Goal: Navigation & Orientation: Understand site structure

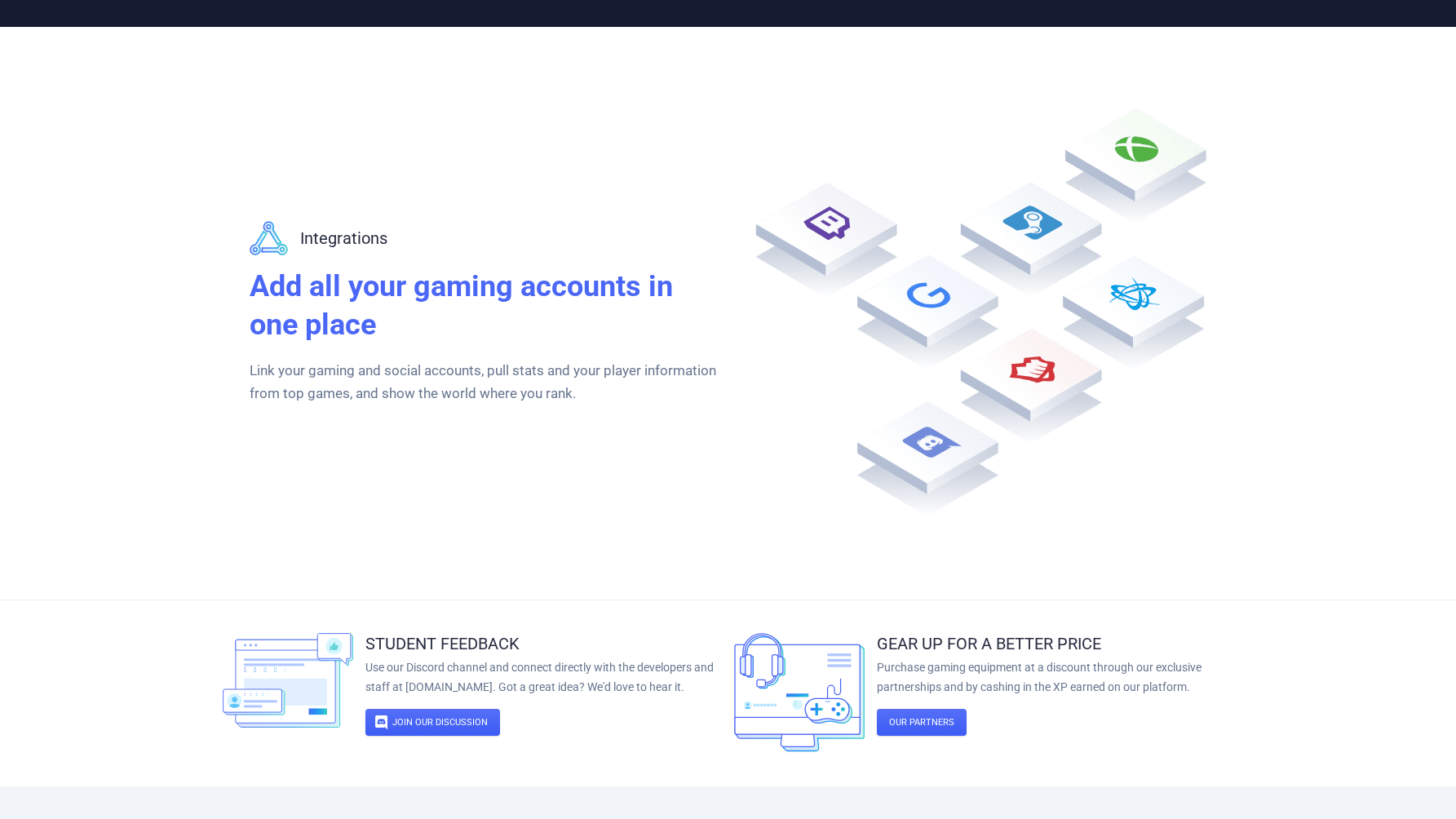
scroll to position [2909, 0]
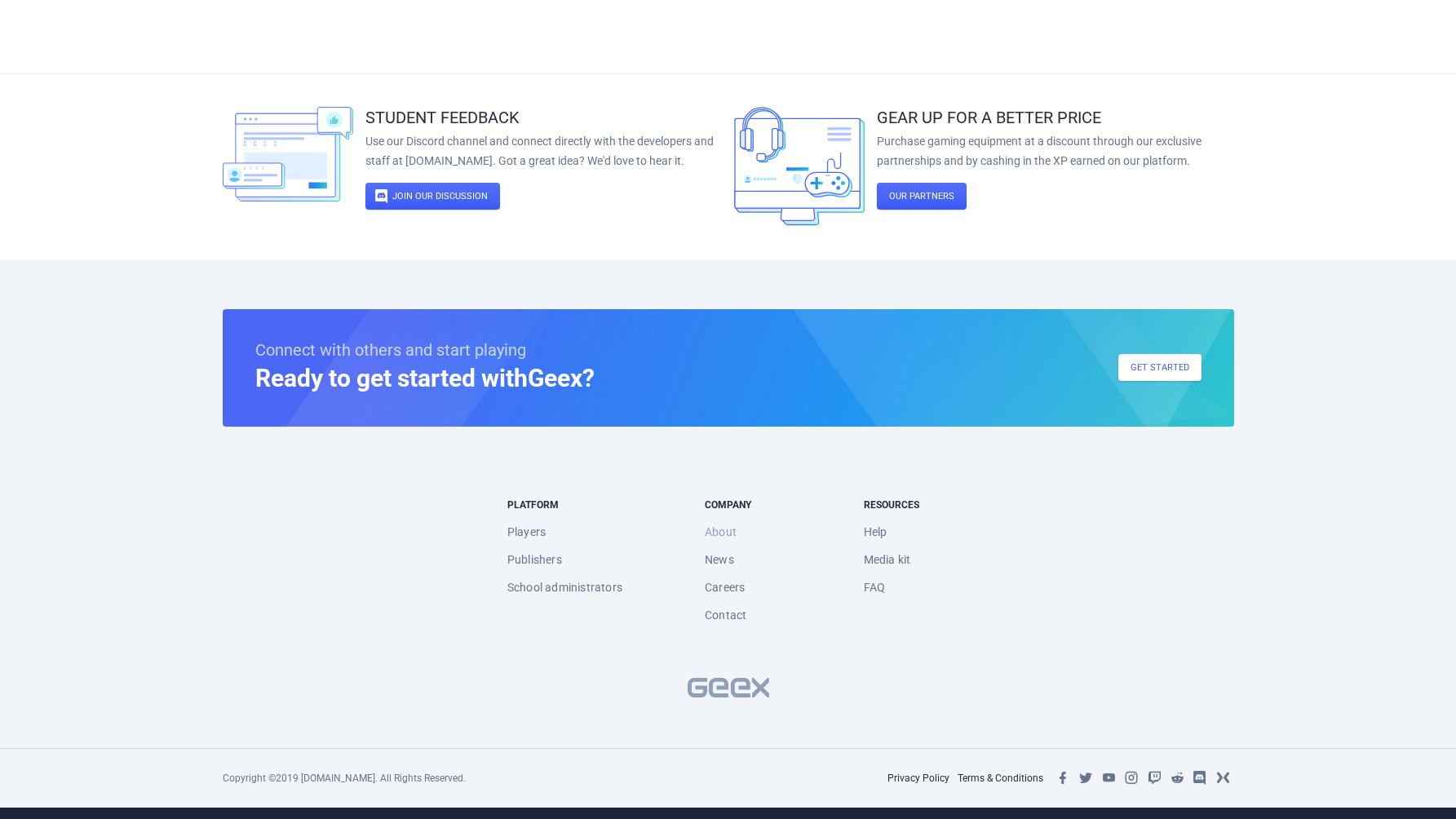
click at [711, 528] on link "About" at bounding box center [721, 532] width 32 height 27
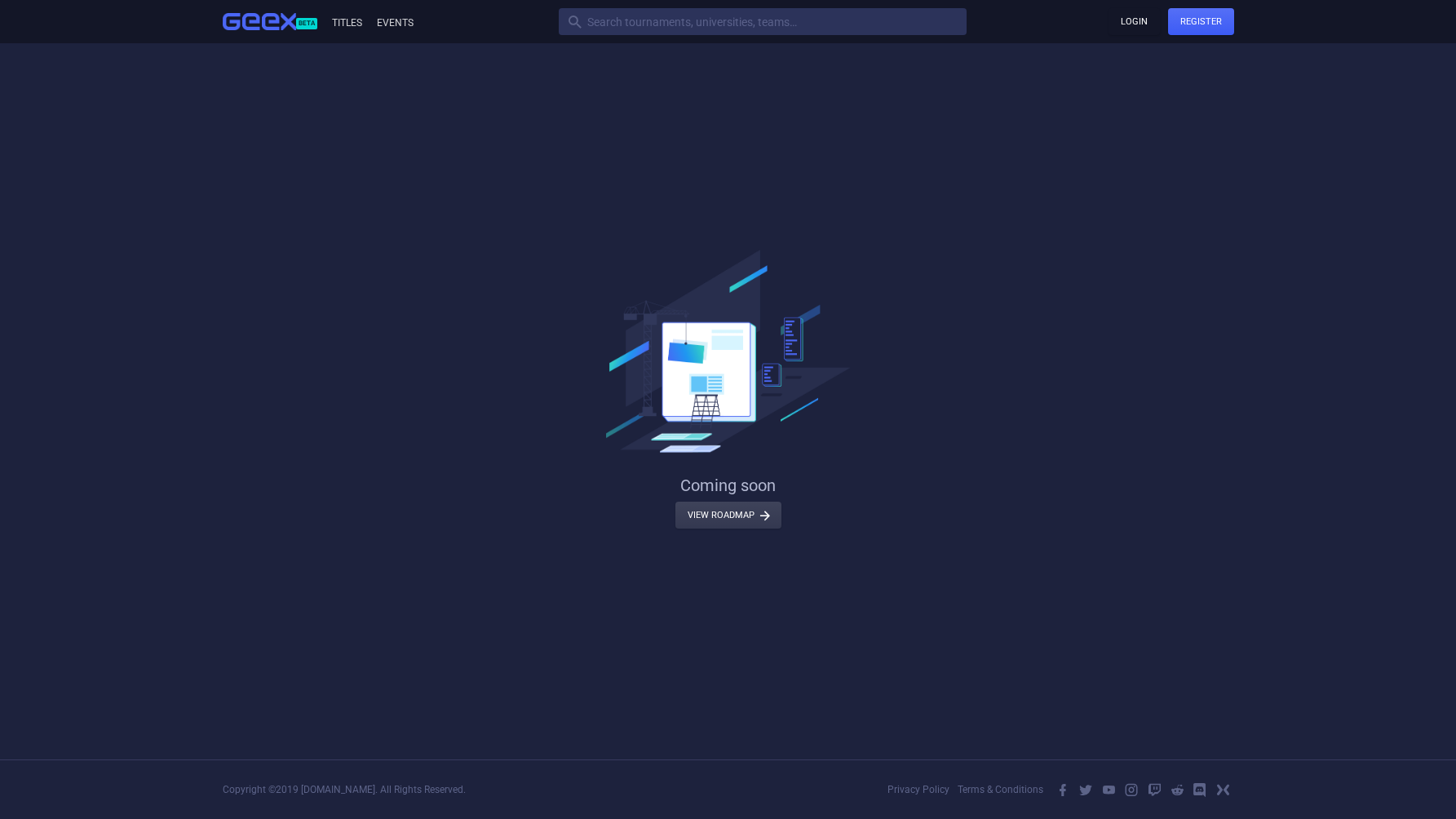
scroll to position [47, 0]
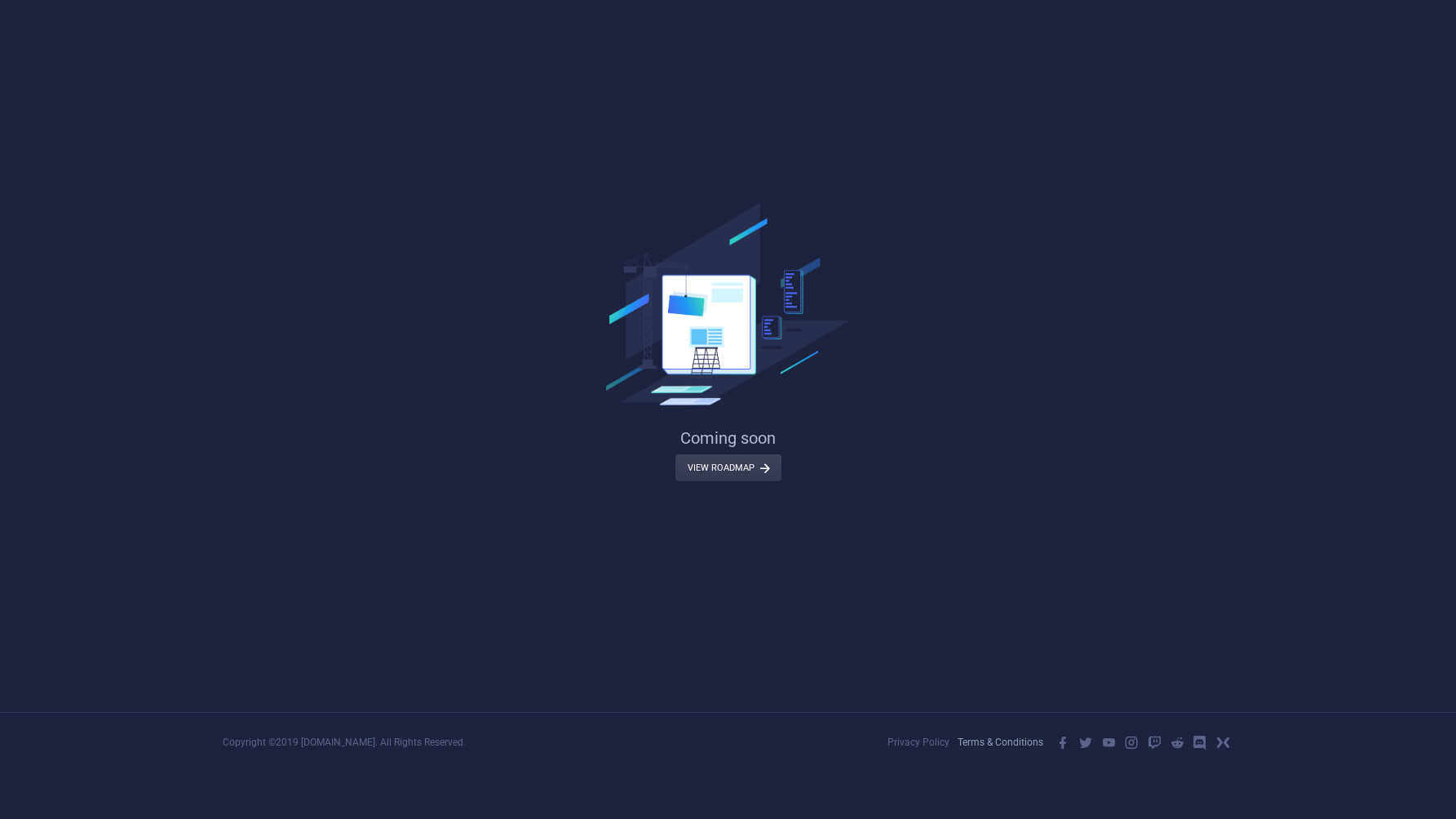
click at [958, 745] on link "Terms & Conditions" at bounding box center [1000, 742] width 86 height 11
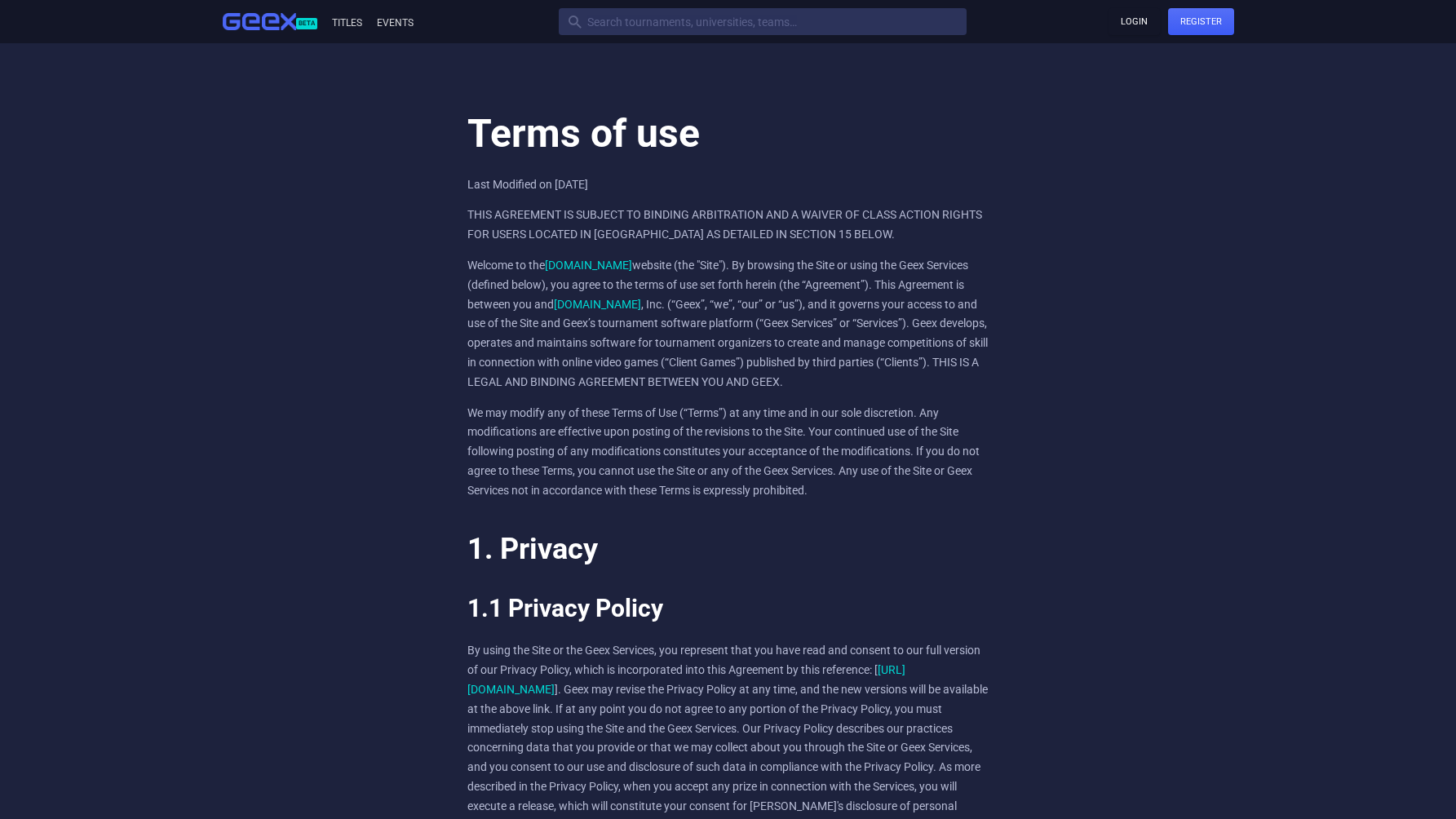
click at [240, 26] on img at bounding box center [259, 22] width 73 height 18
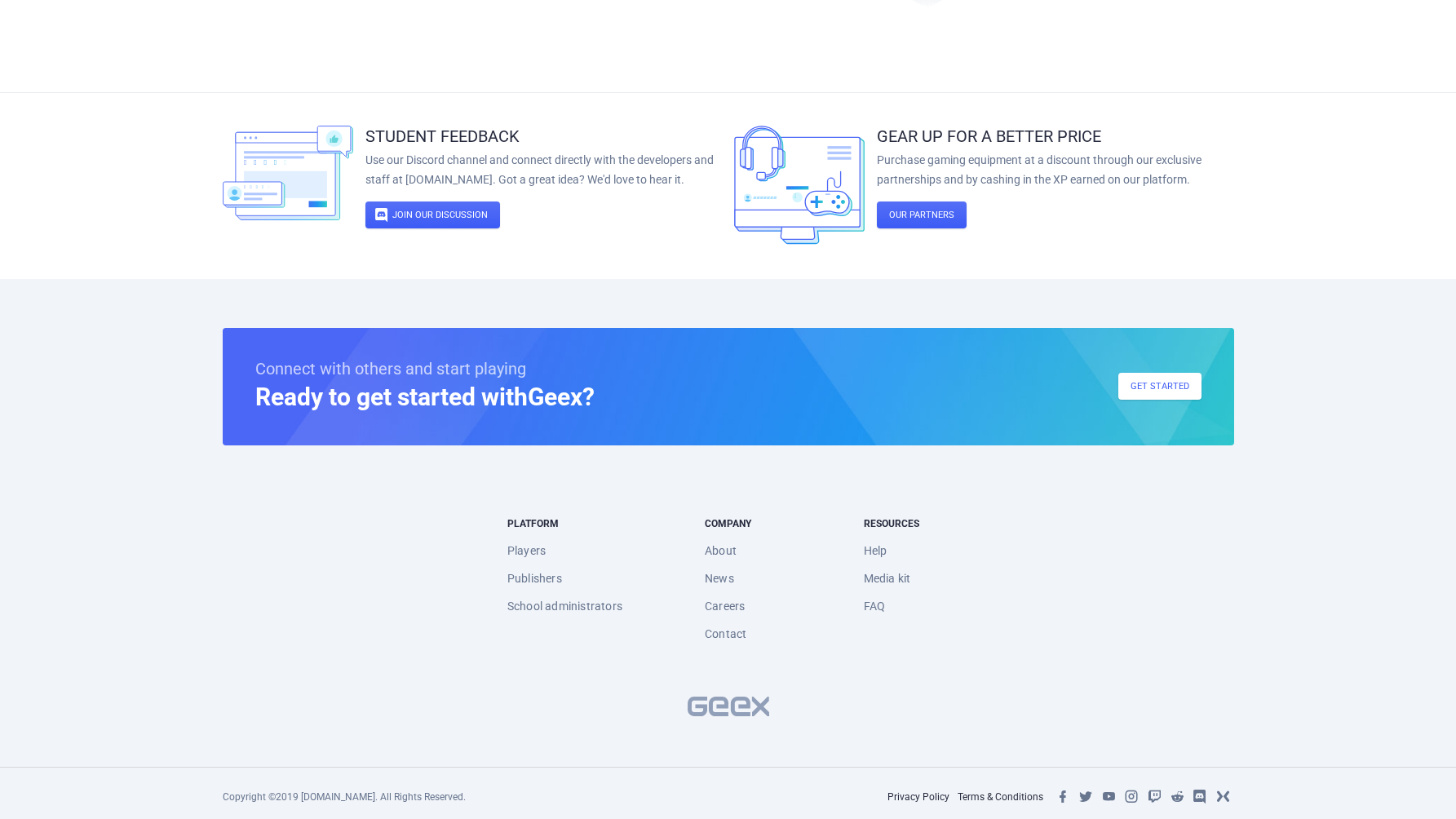
scroll to position [2909, 0]
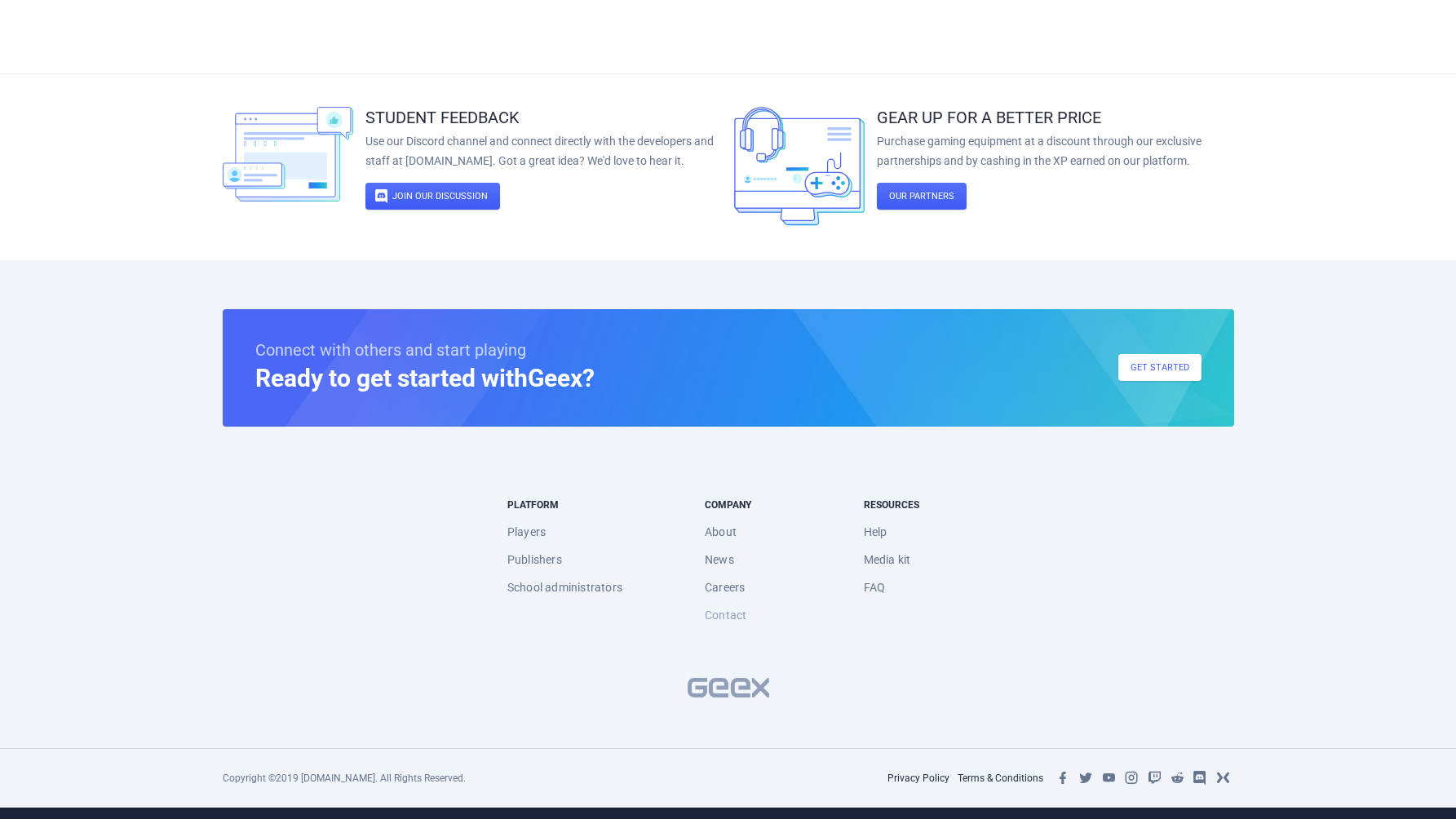
click at [734, 604] on link "Contact" at bounding box center [725, 615] width 42 height 27
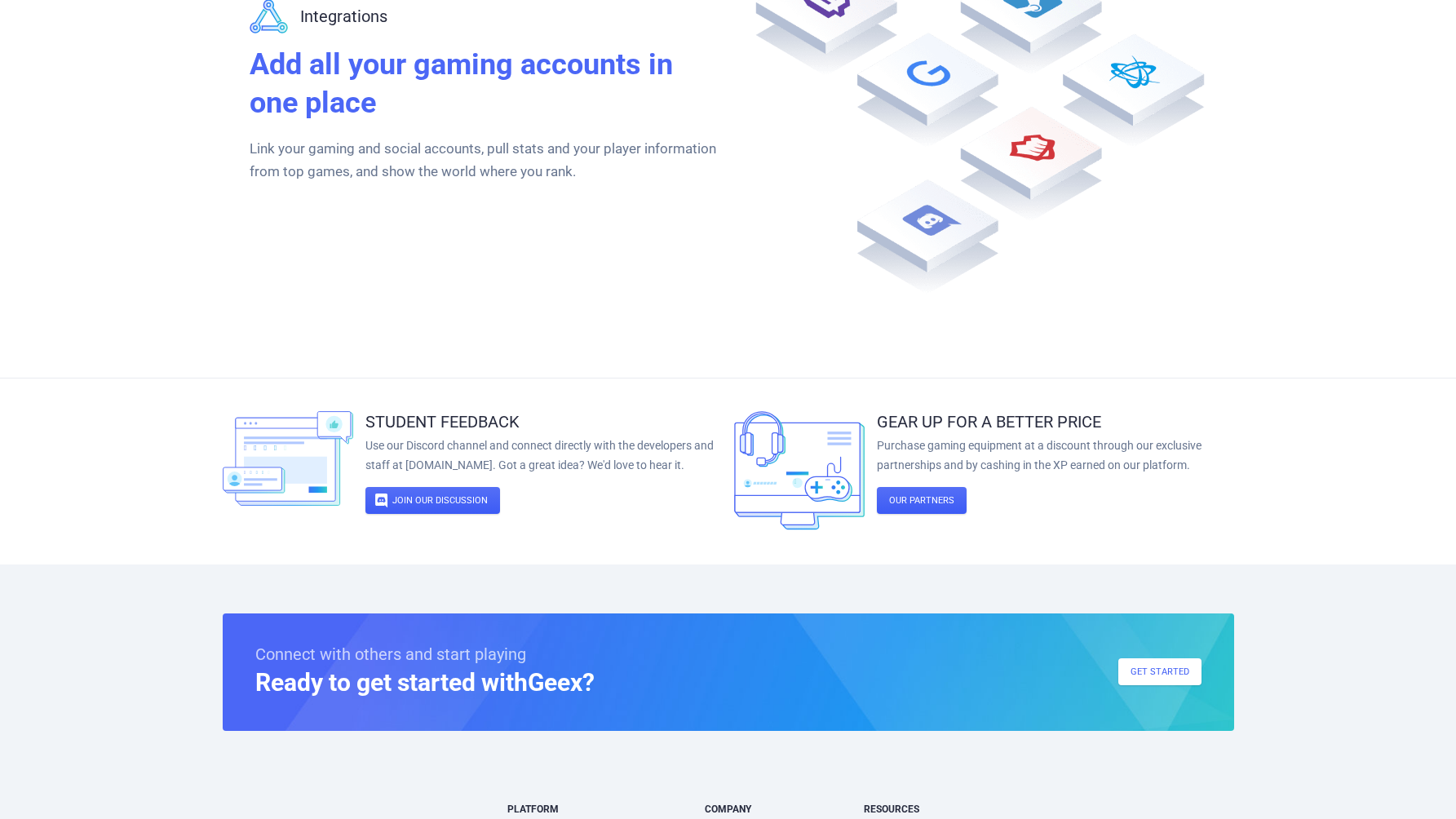
scroll to position [2909, 0]
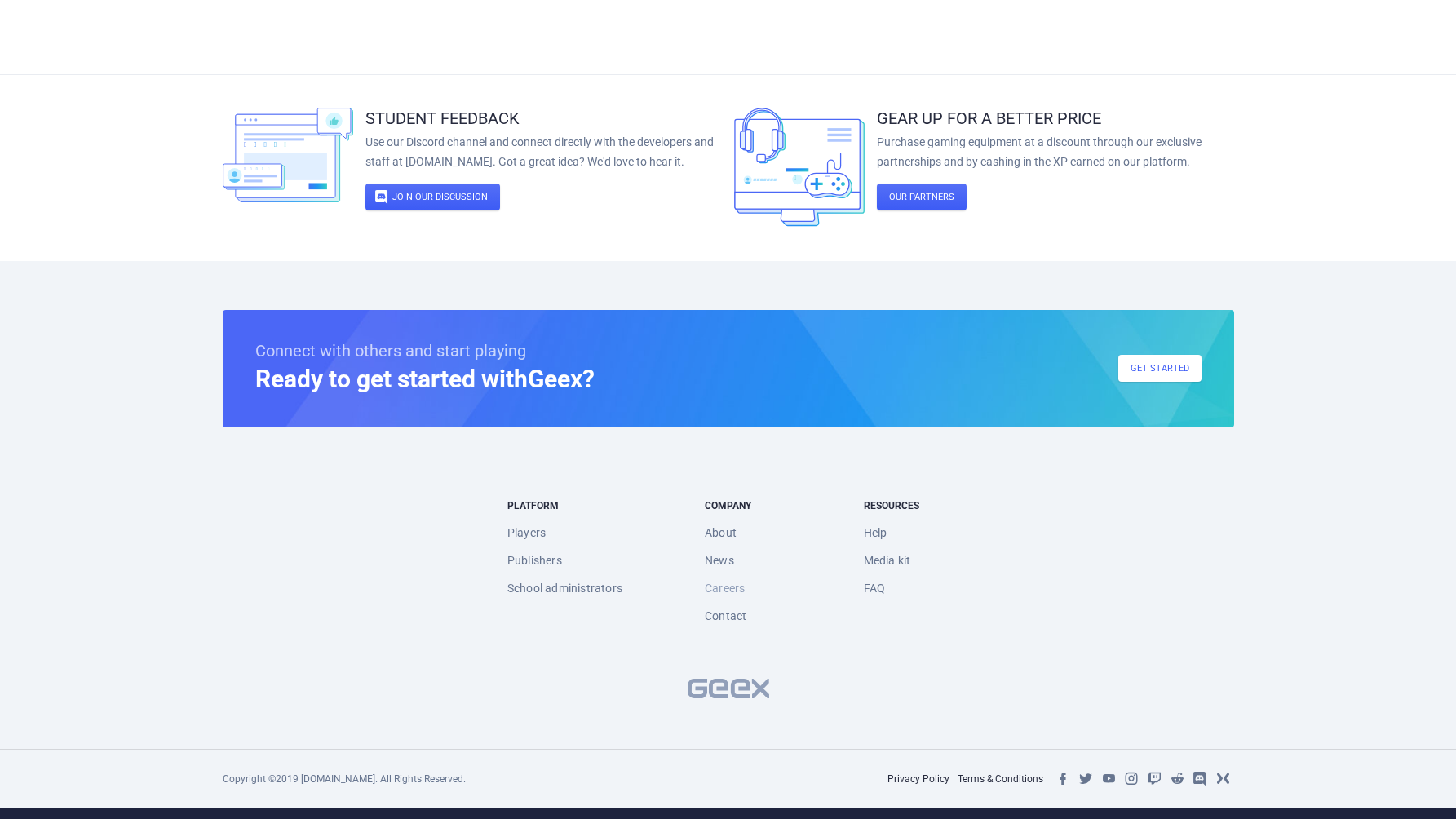
click at [718, 587] on link "Careers" at bounding box center [724, 587] width 40 height 27
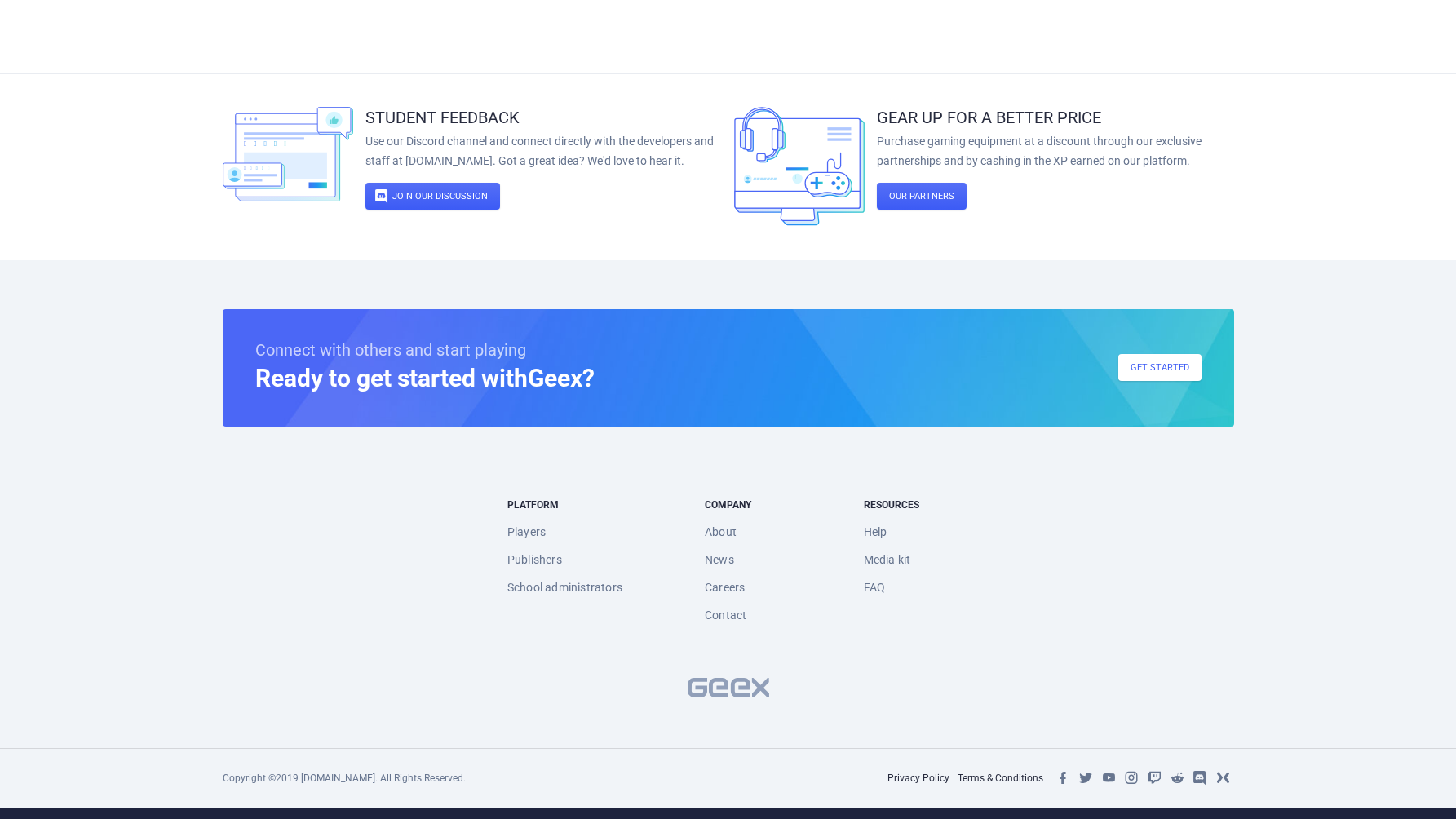
scroll to position [2909, 0]
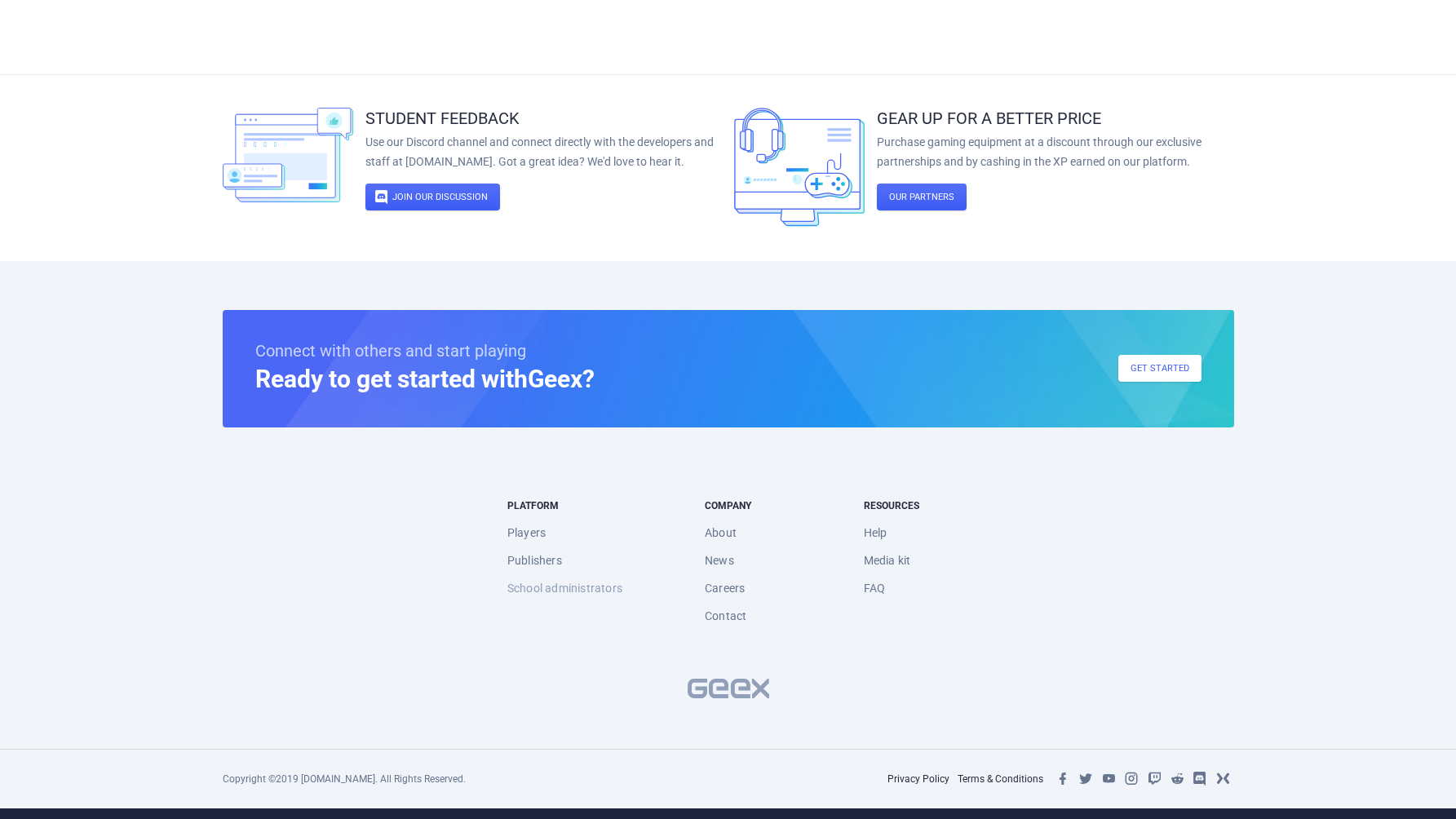
click at [544, 583] on link "School administrators" at bounding box center [565, 587] width 115 height 27
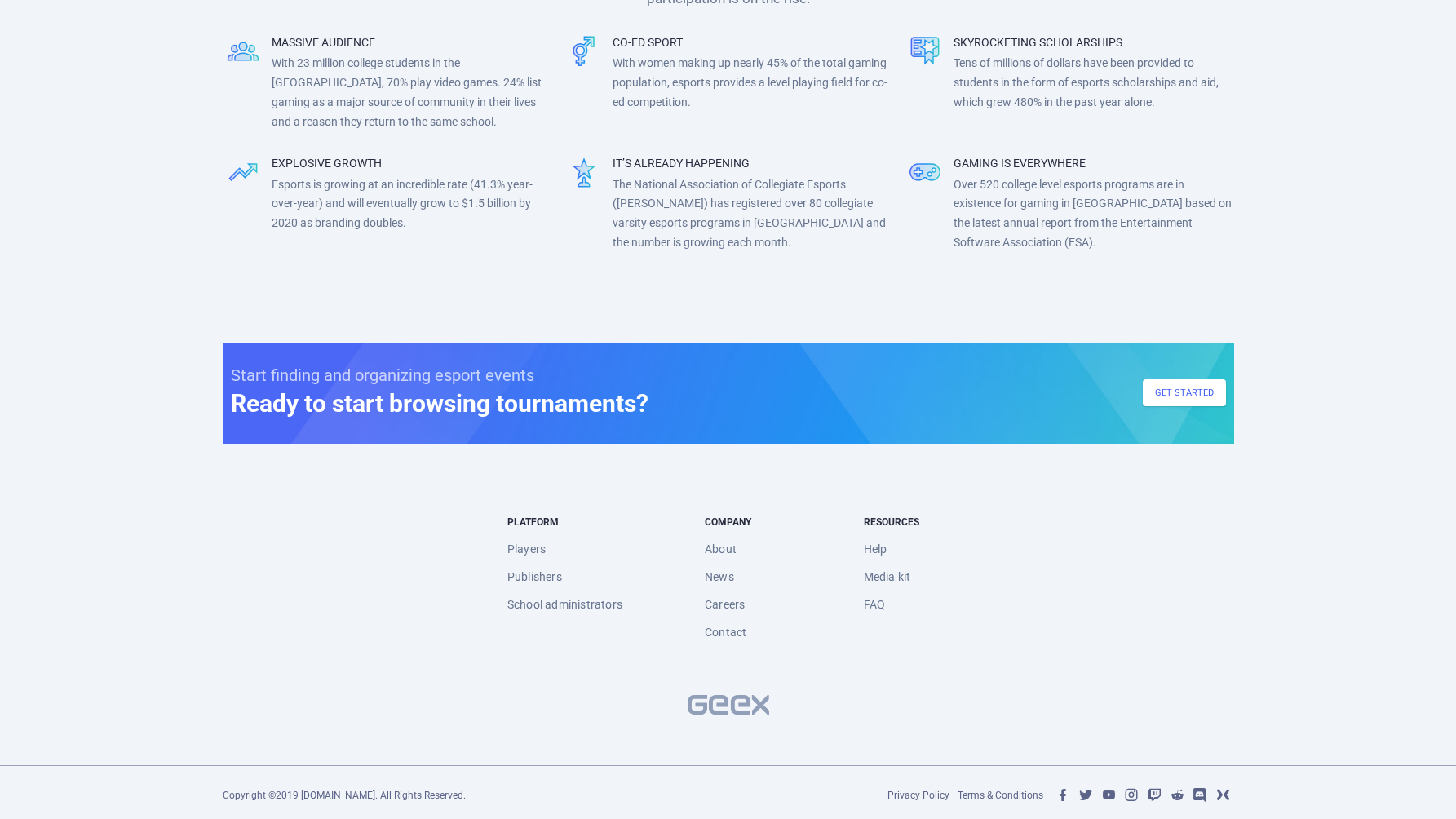
scroll to position [2839, 0]
